Goal: Information Seeking & Learning: Learn about a topic

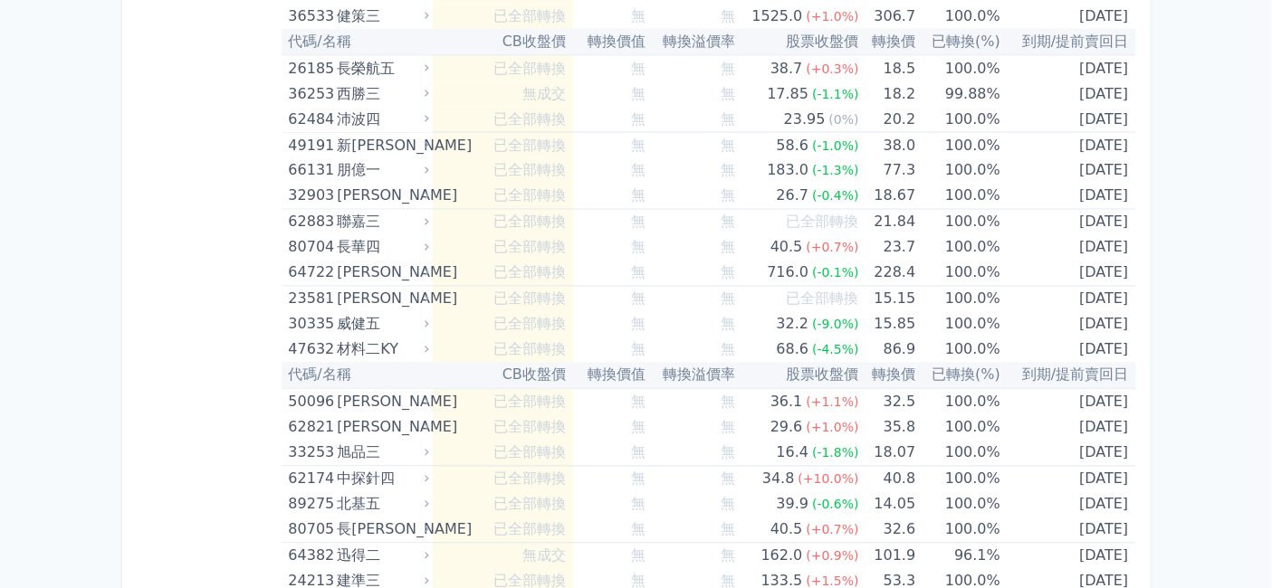
scroll to position [10145, 0]
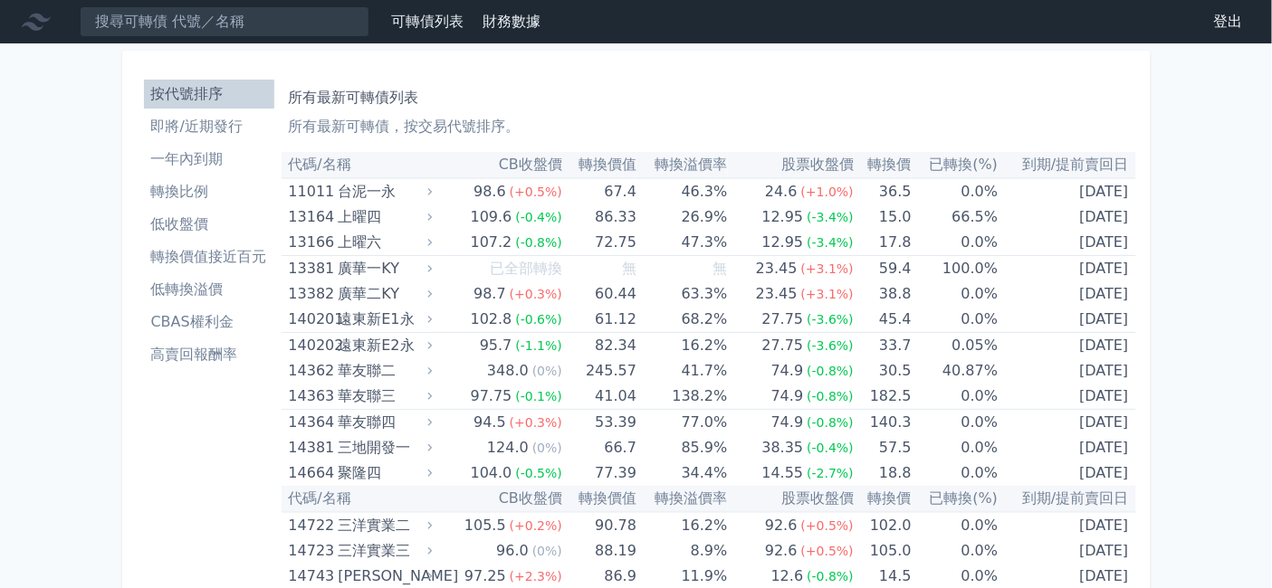
click at [144, 138] on li "即將/近期發行" at bounding box center [209, 127] width 130 height 22
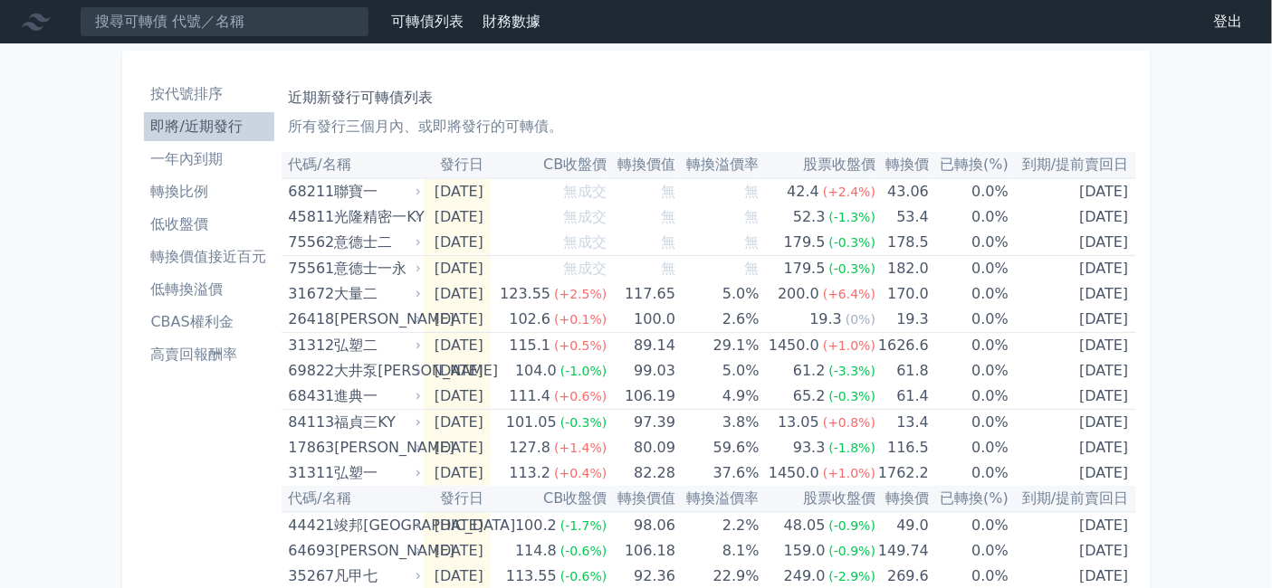
click at [144, 105] on li "按代號排序" at bounding box center [209, 94] width 130 height 22
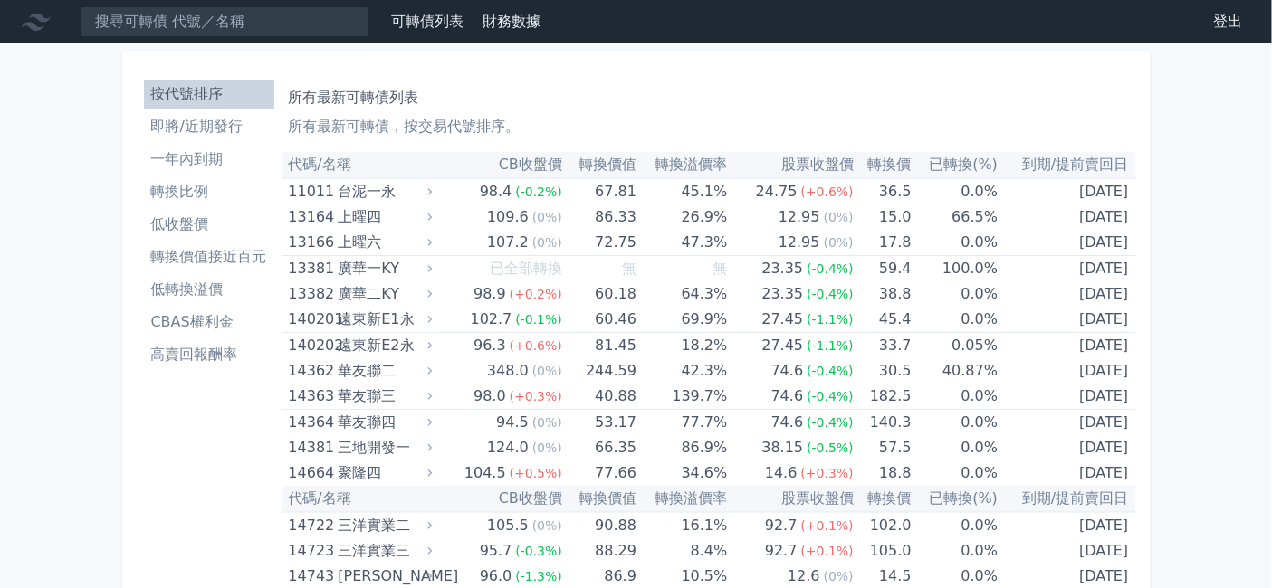
click at [144, 138] on li "即將/近期發行" at bounding box center [209, 127] width 130 height 22
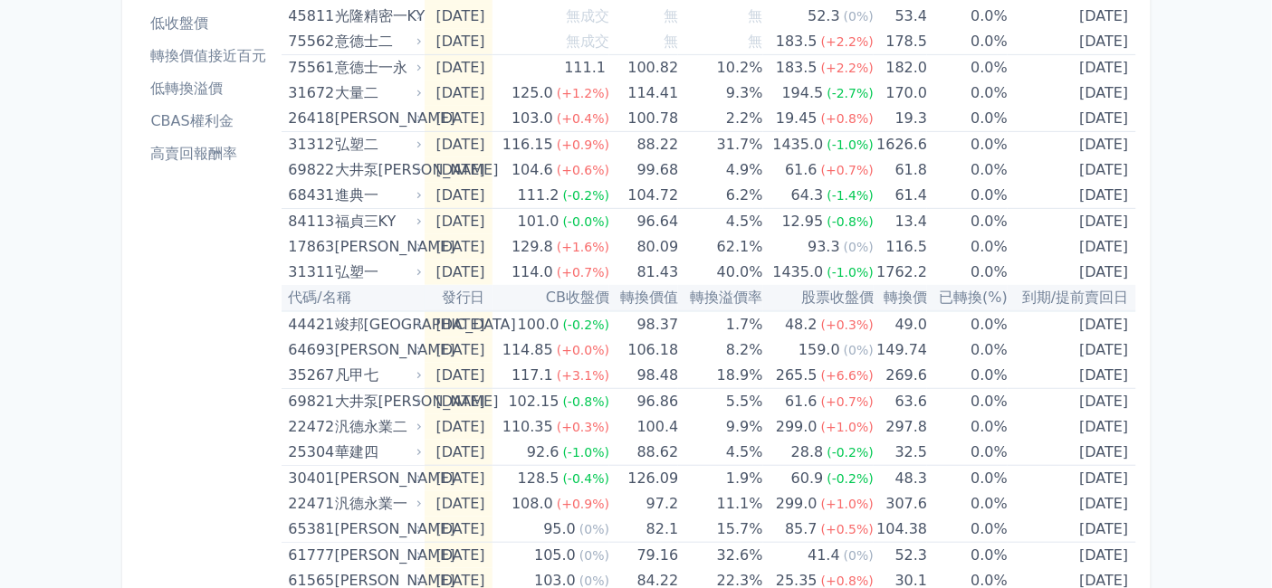
scroll to position [201, 0]
click at [144, 34] on li "低收盤價" at bounding box center [209, 24] width 130 height 22
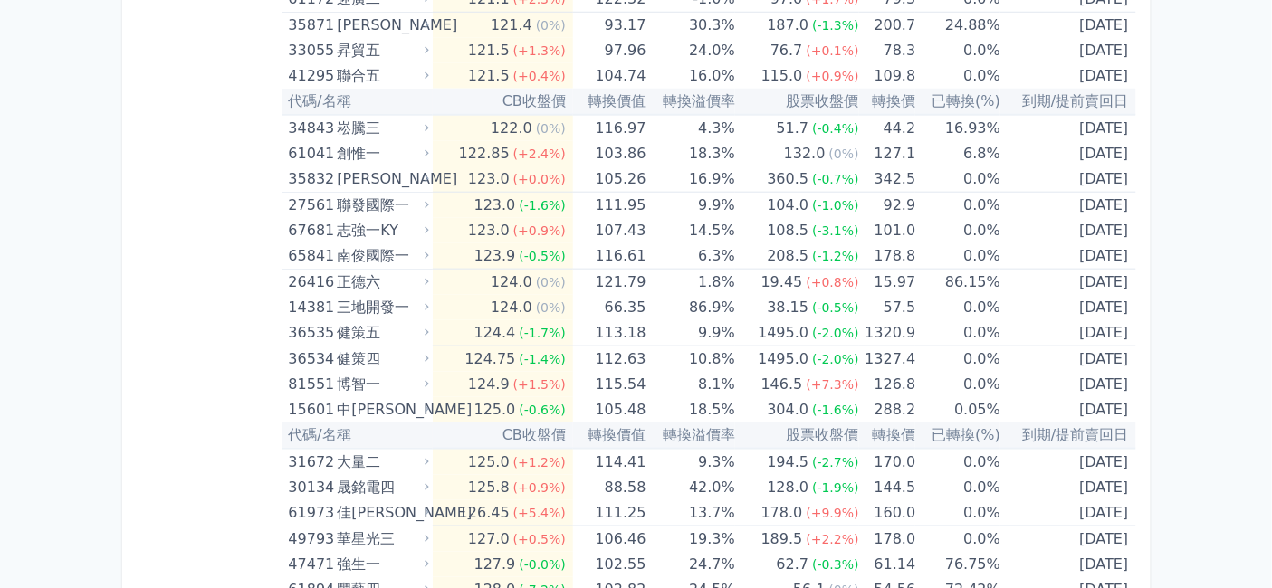
scroll to position [7343, 0]
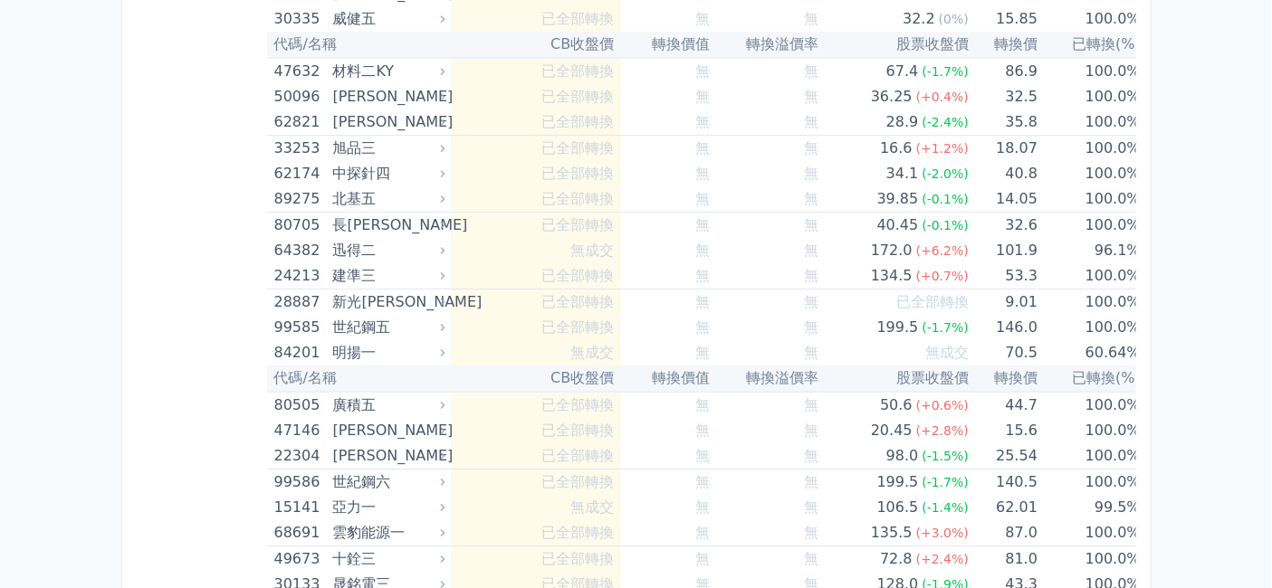
scroll to position [11165, 0]
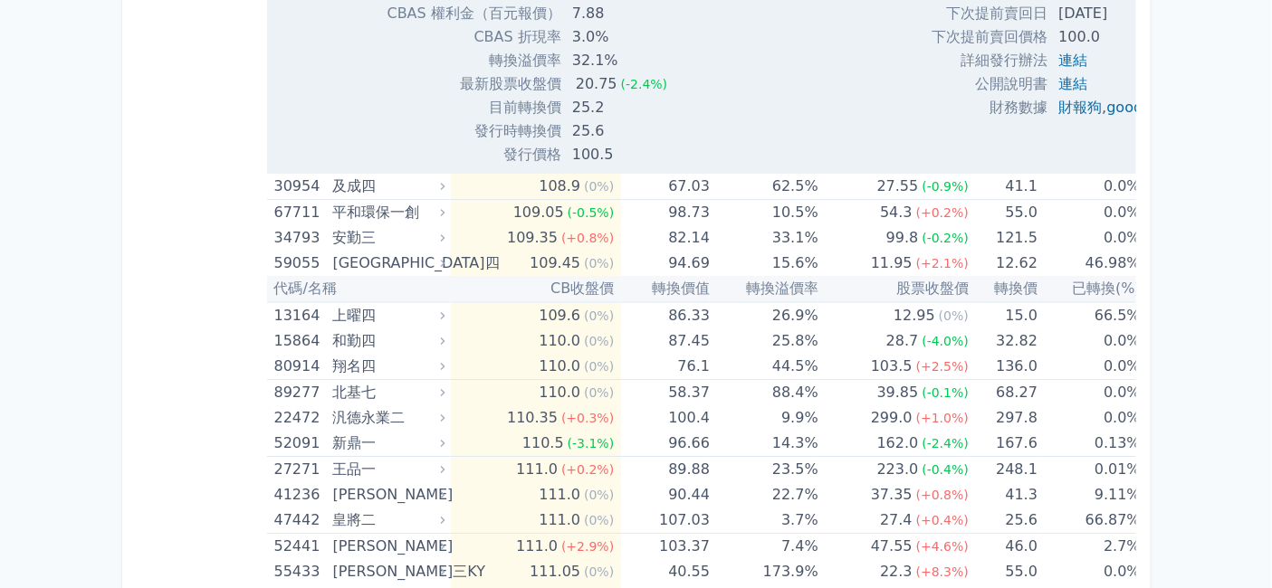
scroll to position [6437, 0]
